Goal: Transaction & Acquisition: Purchase product/service

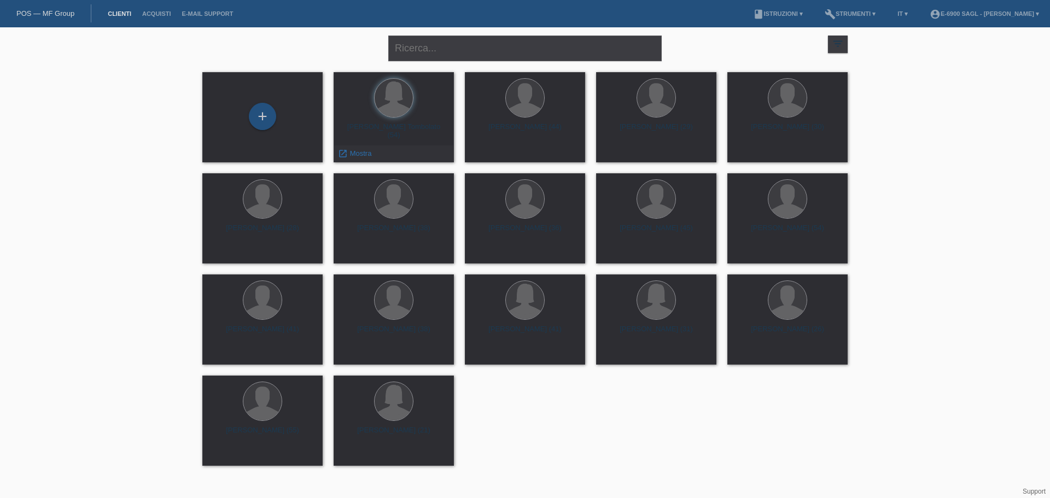
click at [377, 121] on div "Priska Albergati Tombolato (54) launch Mostra" at bounding box center [394, 117] width 120 height 90
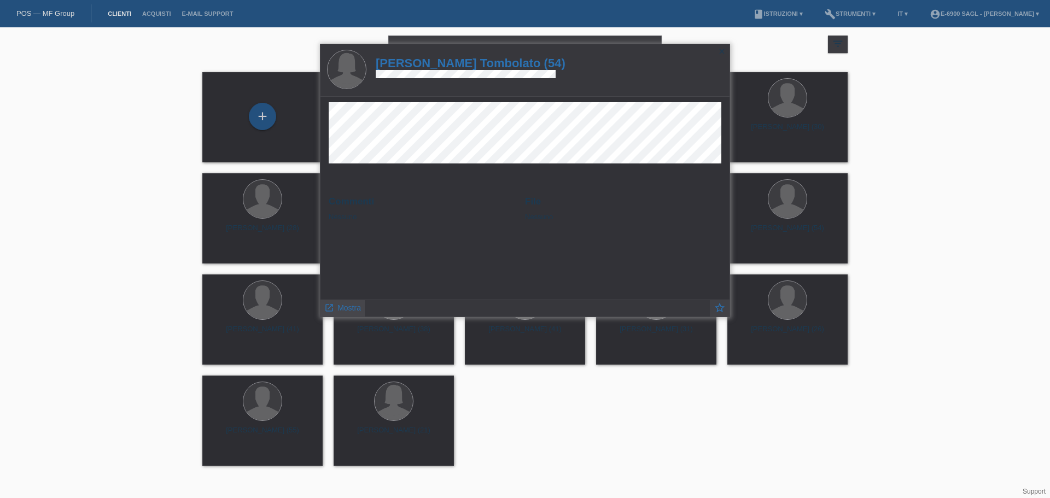
click at [354, 304] on span "Mostra" at bounding box center [349, 307] width 24 height 9
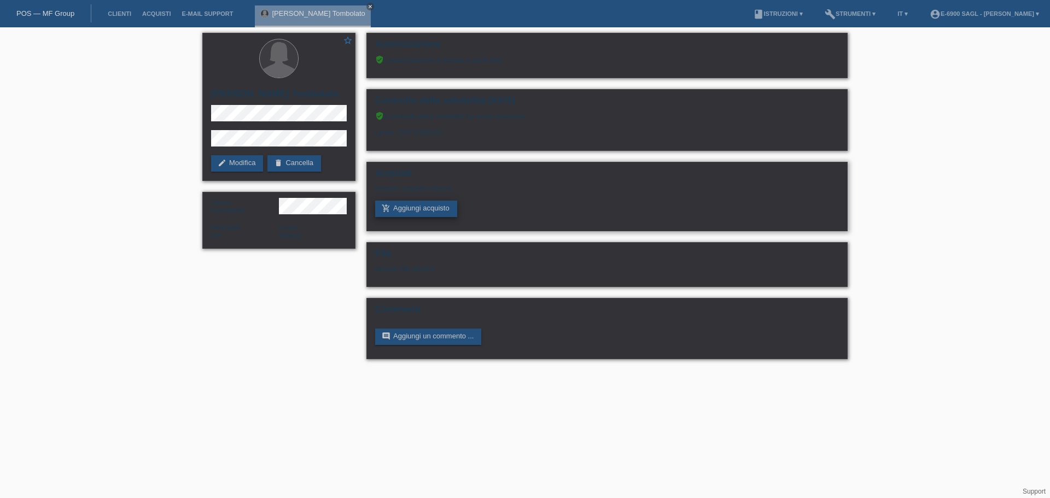
click at [410, 205] on link "add_shopping_cart Aggiungi acquisto" at bounding box center [416, 209] width 82 height 16
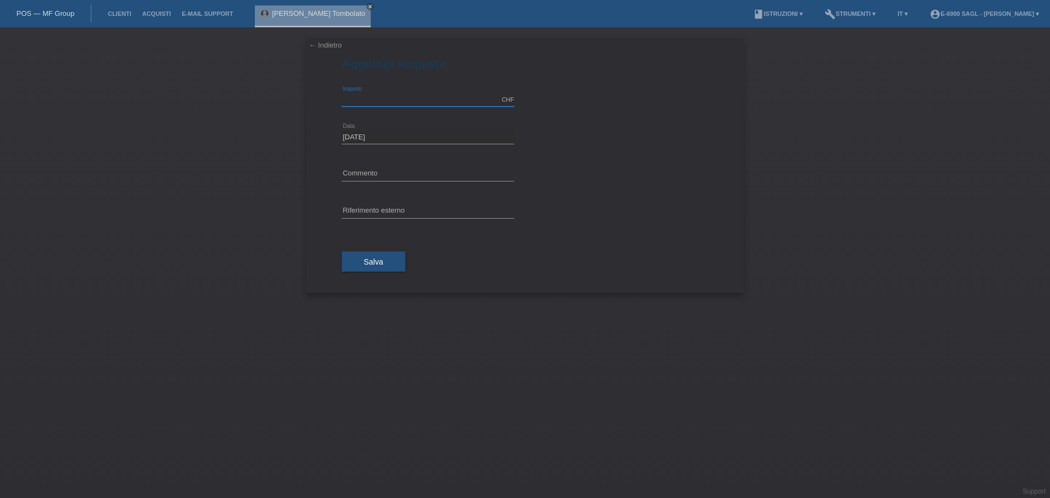
click at [388, 100] on input "text" at bounding box center [428, 100] width 172 height 14
click at [359, 98] on input "text" at bounding box center [428, 100] width 172 height 14
type input "3500.00"
click at [379, 264] on span "Salva" at bounding box center [374, 262] width 20 height 9
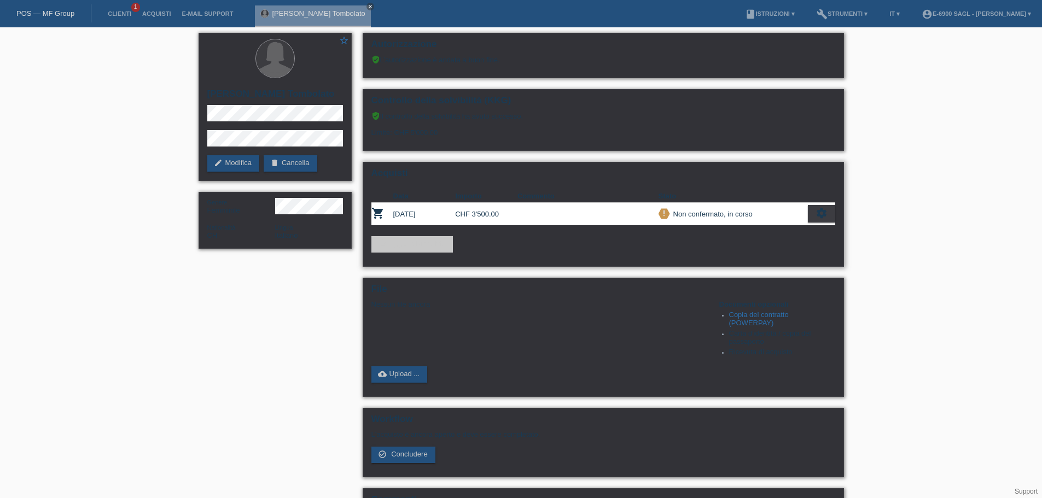
click at [441, 255] on div "Acquisti Data Importo Commento Stato shopping_cart 15.10.2025 CHF 3'500.00 prio…" at bounding box center [603, 214] width 481 height 105
click at [435, 241] on link "add_shopping_cart Aggiungi acquisto" at bounding box center [412, 244] width 82 height 16
click at [483, 263] on div "Acquisti Data Importo Commento Stato shopping_cart 15.10.2025 CHF 3'500.00 prio…" at bounding box center [603, 214] width 481 height 105
click at [414, 250] on link "add_shopping_cart Aggiungi acquisto" at bounding box center [412, 244] width 82 height 16
click at [411, 238] on link "add_shopping_cart Aggiungi acquisto" at bounding box center [412, 244] width 82 height 16
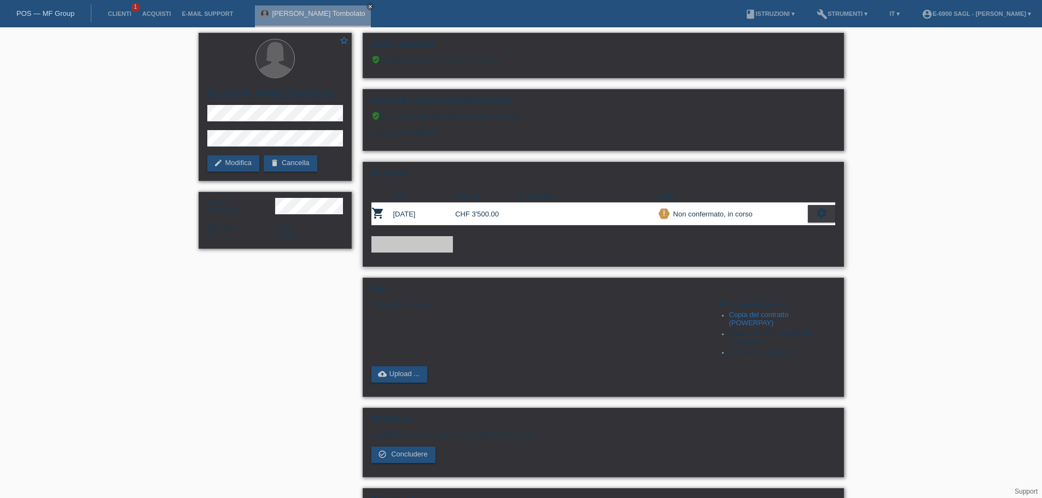
click at [411, 240] on link "add_shopping_cart Aggiungi acquisto" at bounding box center [412, 244] width 82 height 16
click at [411, 241] on link "add_shopping_cart Aggiungi acquisto" at bounding box center [412, 244] width 82 height 16
click at [822, 215] on icon "settings" at bounding box center [821, 213] width 12 height 12
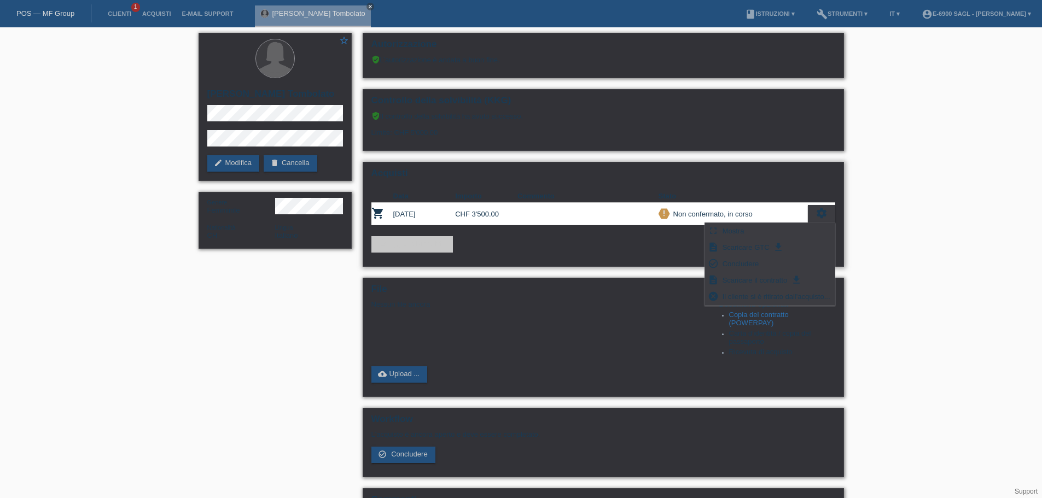
drag, startPoint x: 603, startPoint y: 228, endPoint x: 480, endPoint y: 245, distance: 124.2
click at [602, 228] on div "Acquisti Data Importo Commento Stato shopping_cart 15.10.2025 CHF 3'500.00 prio…" at bounding box center [603, 214] width 481 height 105
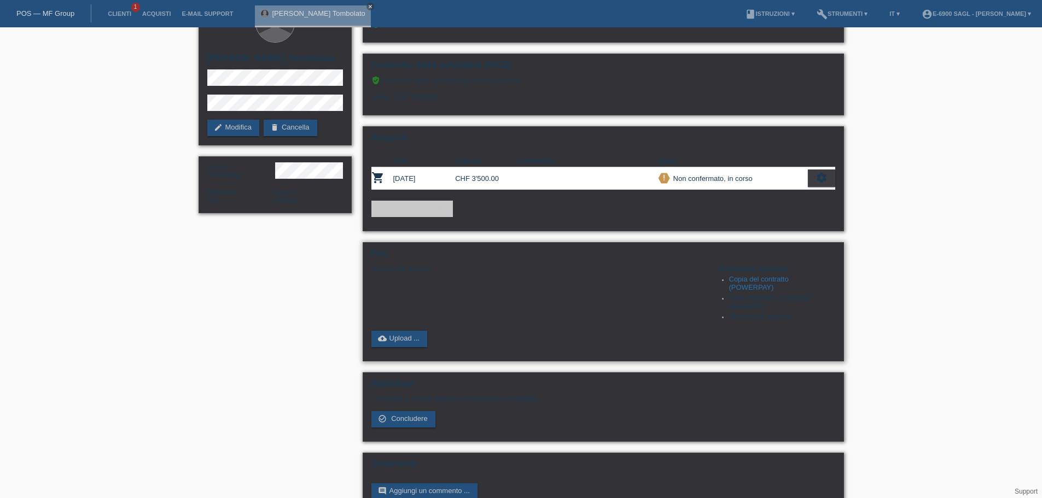
scroll to position [55, 0]
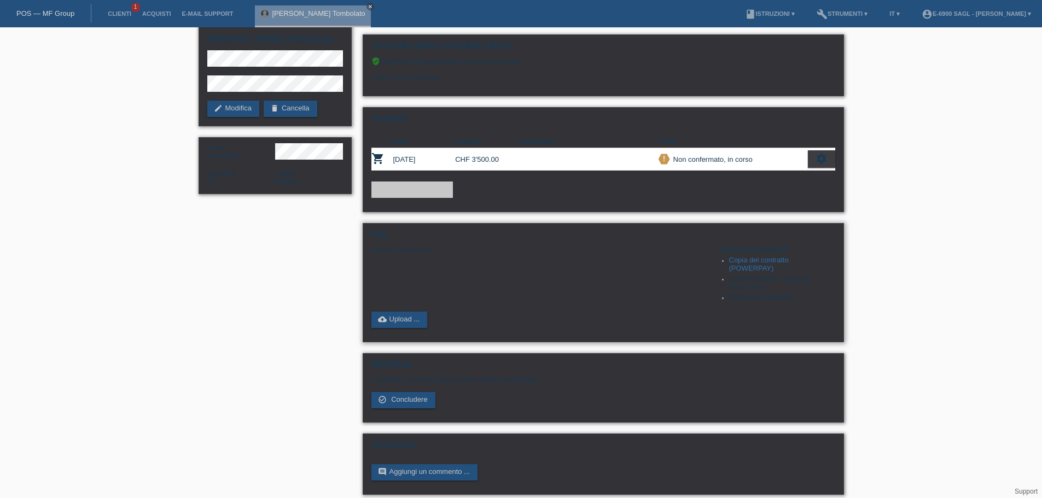
click at [748, 262] on link "Copia del contratto (POWERPAY)" at bounding box center [759, 264] width 60 height 16
click at [410, 321] on link "cloud_upload Upload ..." at bounding box center [399, 320] width 56 height 16
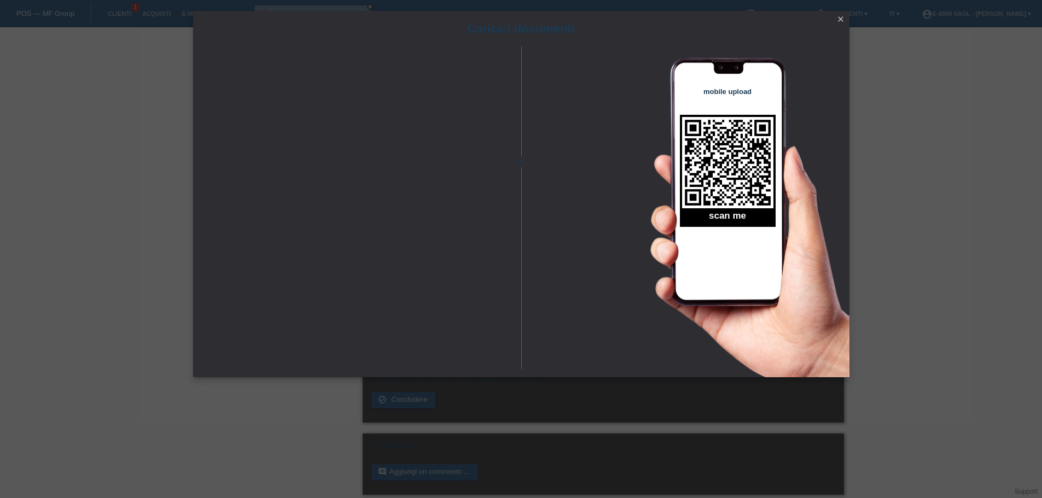
click at [840, 17] on icon "close" at bounding box center [840, 19] width 9 height 9
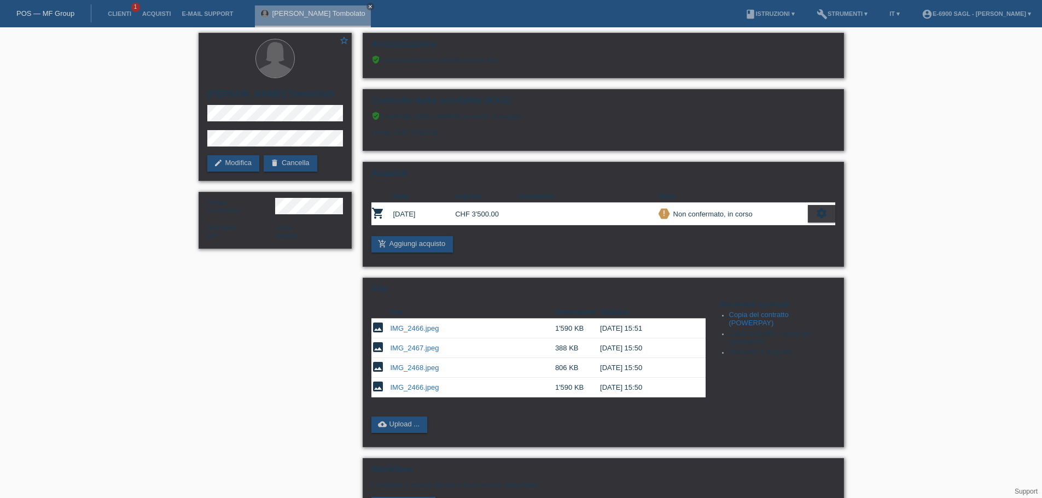
scroll to position [55, 0]
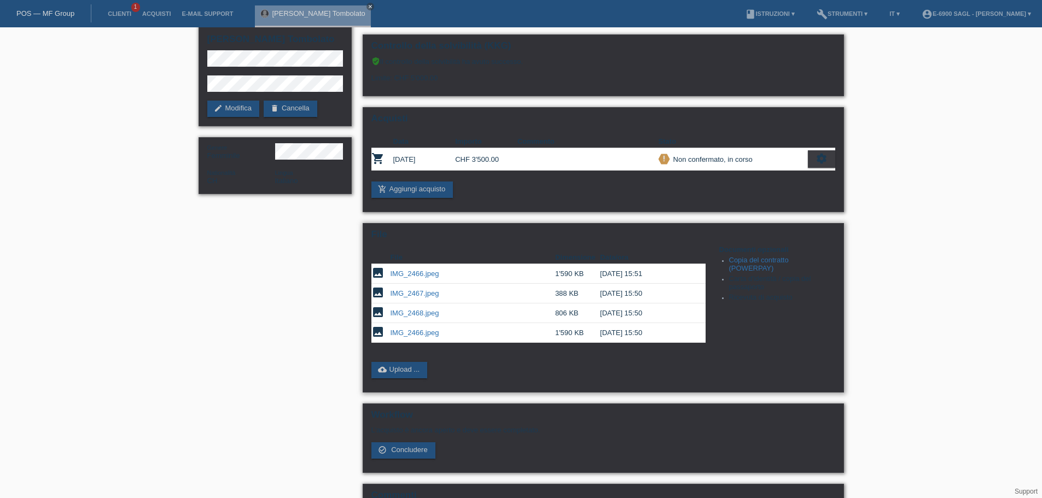
click at [677, 283] on td "[DATE] 15:51" at bounding box center [645, 274] width 90 height 20
click at [633, 273] on td "[DATE] 15:51" at bounding box center [645, 274] width 90 height 20
click at [407, 272] on link "IMG_2466.jpeg" at bounding box center [414, 274] width 49 height 8
click at [375, 272] on icon "image" at bounding box center [377, 272] width 13 height 13
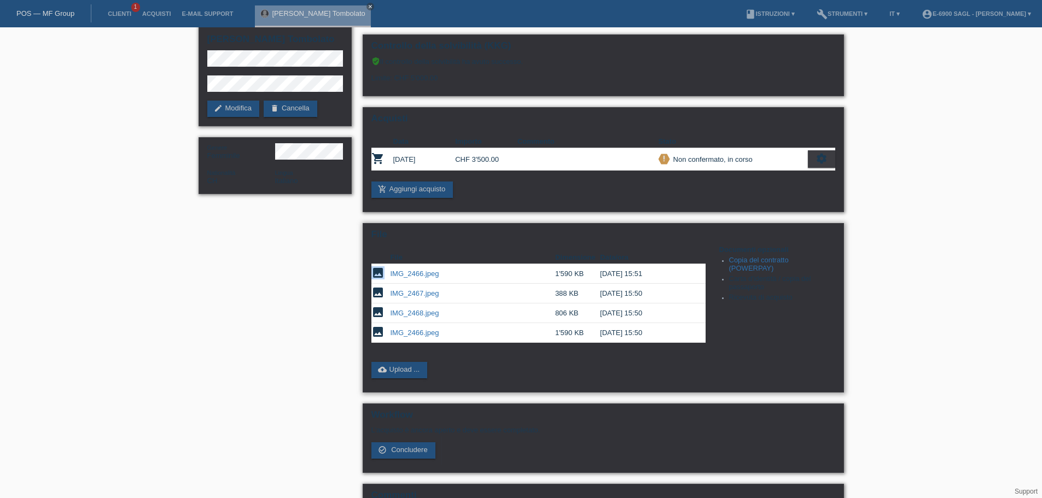
click at [375, 272] on icon "image" at bounding box center [377, 272] width 13 height 13
click at [638, 262] on th "Data/ora" at bounding box center [645, 257] width 90 height 13
click at [640, 265] on td "15.10.2025 15:51" at bounding box center [645, 274] width 90 height 20
click at [344, 378] on div "star_border Priska Albergati Tombolato edit Modifica delete Cancella Genere Fem…" at bounding box center [521, 264] width 656 height 583
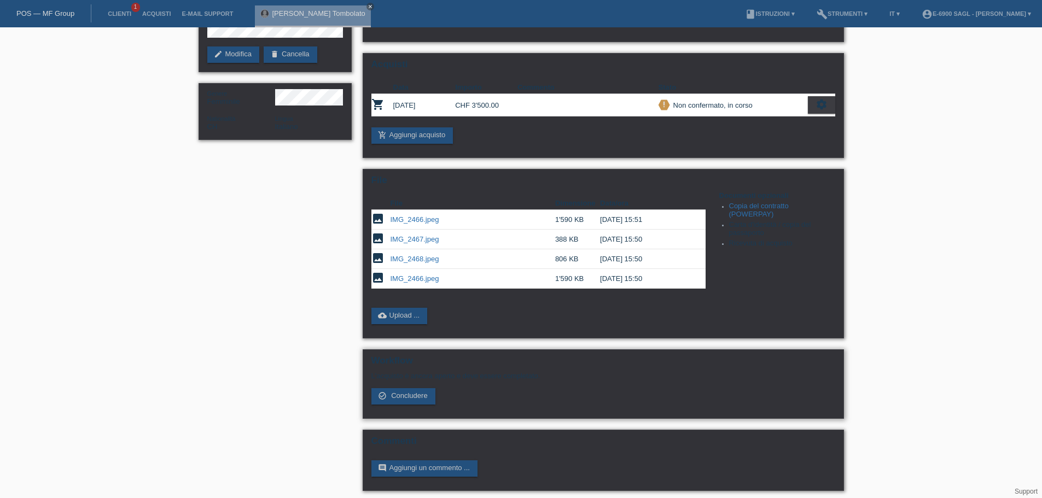
scroll to position [113, 0]
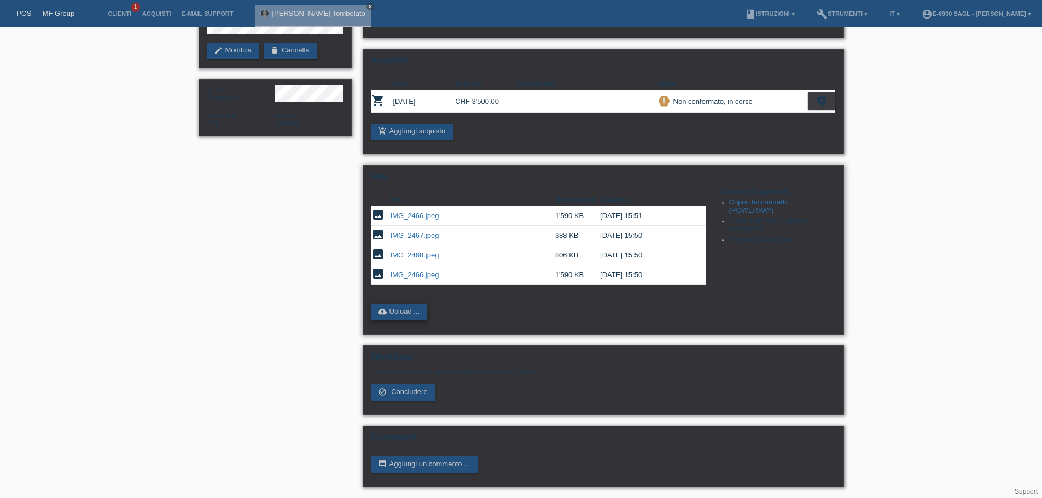
click at [404, 314] on link "cloud_upload Upload ..." at bounding box center [399, 312] width 56 height 16
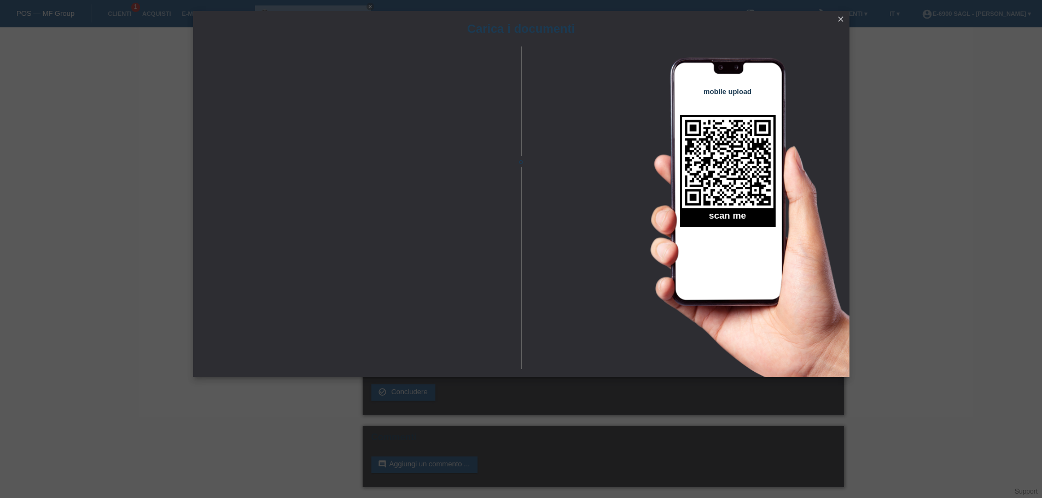
click at [303, 407] on div "Carica i documenti o mobile upload scan me close" at bounding box center [521, 249] width 1042 height 498
click at [836, 20] on icon "close" at bounding box center [840, 19] width 9 height 9
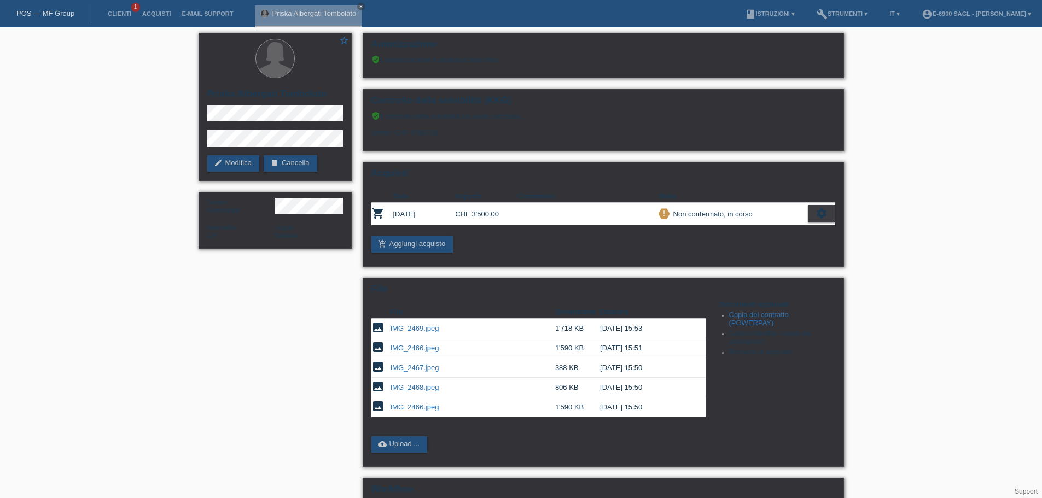
scroll to position [113, 0]
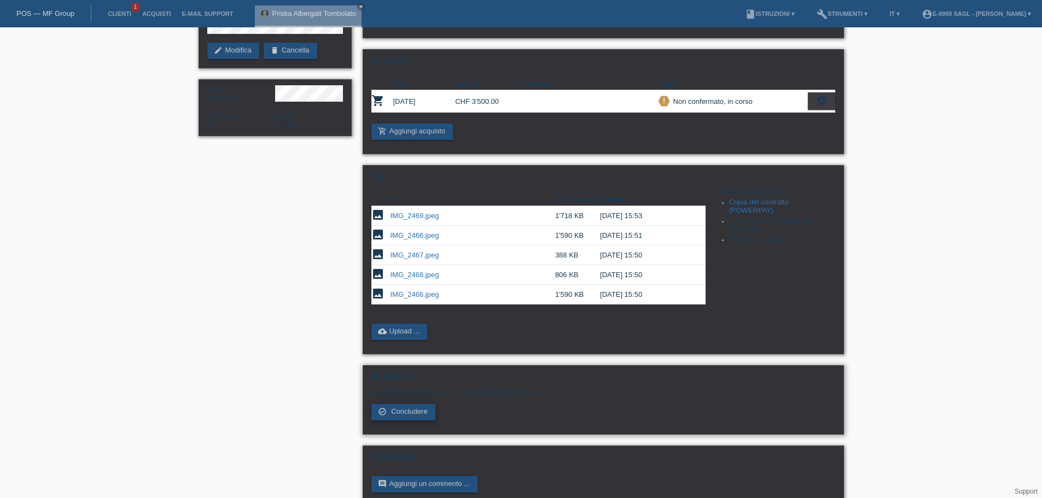
click at [422, 412] on span "Concludere" at bounding box center [409, 411] width 37 height 8
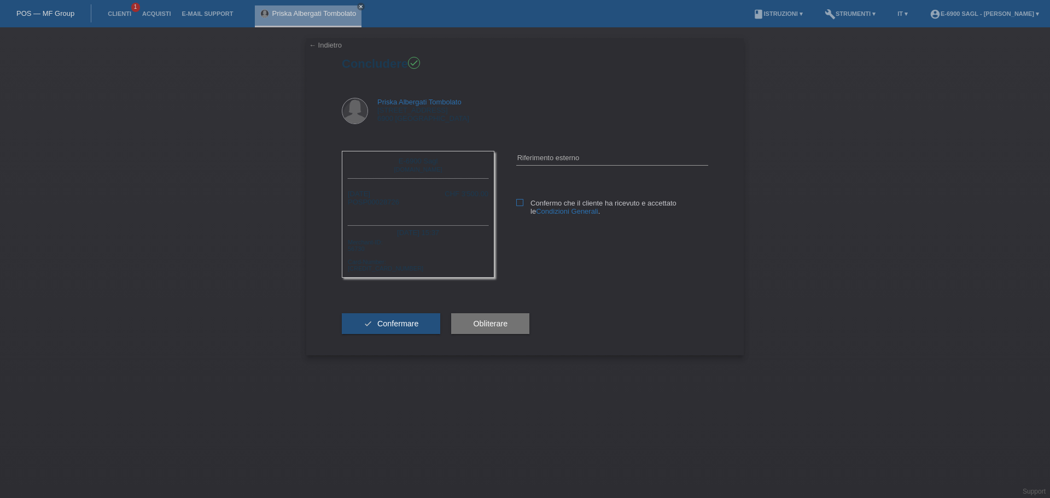
click at [522, 203] on icon at bounding box center [519, 202] width 7 height 7
click at [522, 203] on input "Confermo che il cliente ha ricevuto e accettato le Condizioni Generali ." at bounding box center [519, 202] width 7 height 7
checkbox input "true"
click at [398, 325] on span "Confermare" at bounding box center [398, 323] width 42 height 9
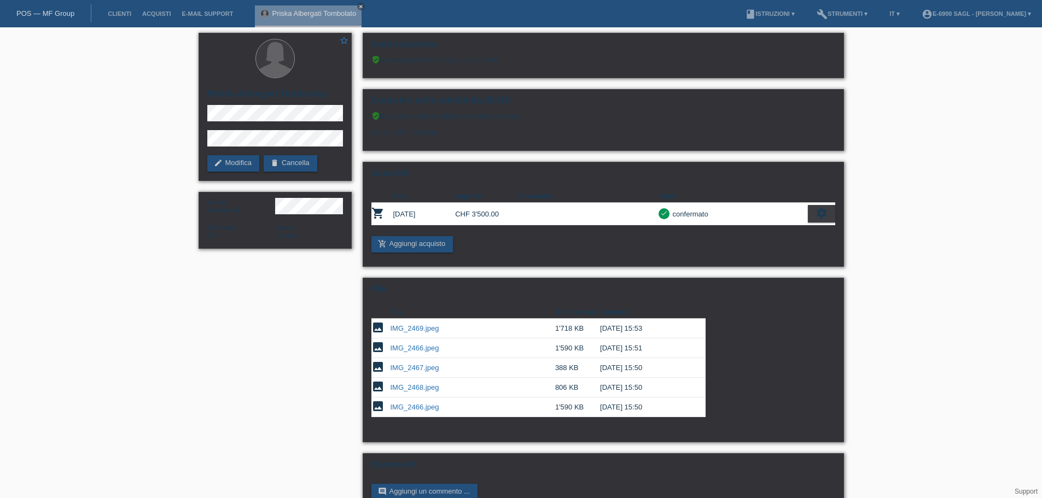
click at [55, 16] on link "POS — MF Group" at bounding box center [45, 13] width 58 height 8
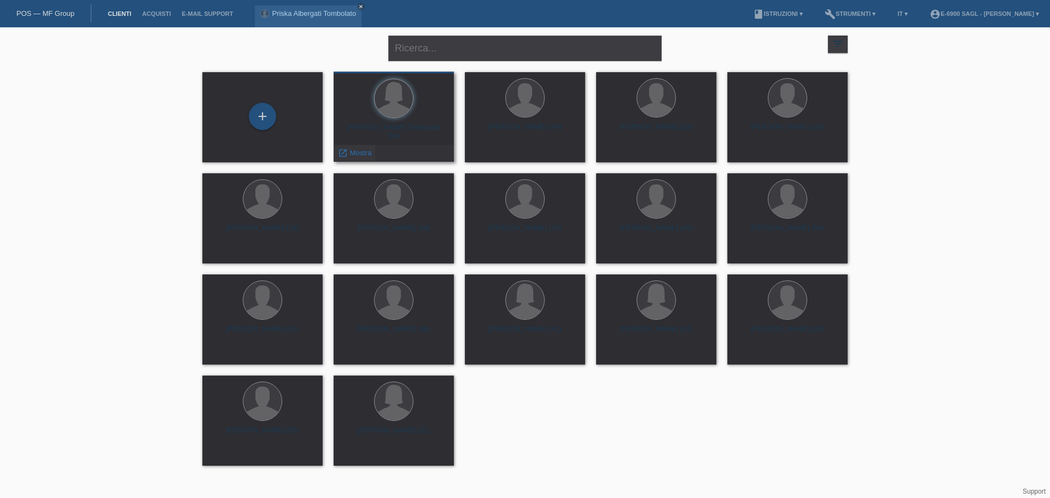
click at [363, 151] on span "Mostra" at bounding box center [361, 153] width 22 height 8
